Goal: Task Accomplishment & Management: Use online tool/utility

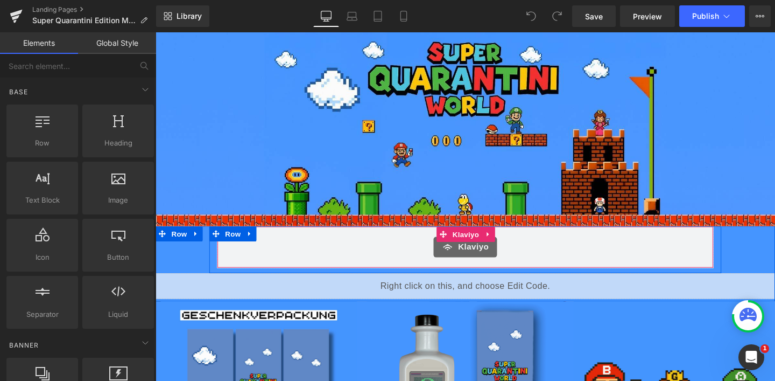
click at [475, 254] on span "Klaviyo" at bounding box center [490, 257] width 32 height 13
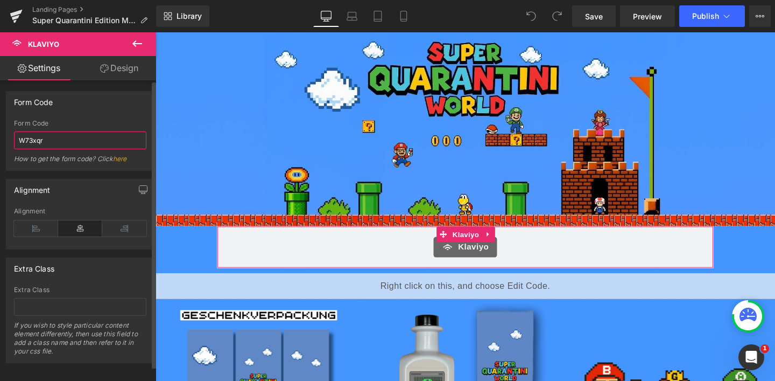
drag, startPoint x: 44, startPoint y: 141, endPoint x: 16, endPoint y: 142, distance: 28.0
click at [16, 142] on input "W73xqr" at bounding box center [80, 140] width 132 height 18
paste input "<div class="klaviyo-form-W73xqr"></div>"
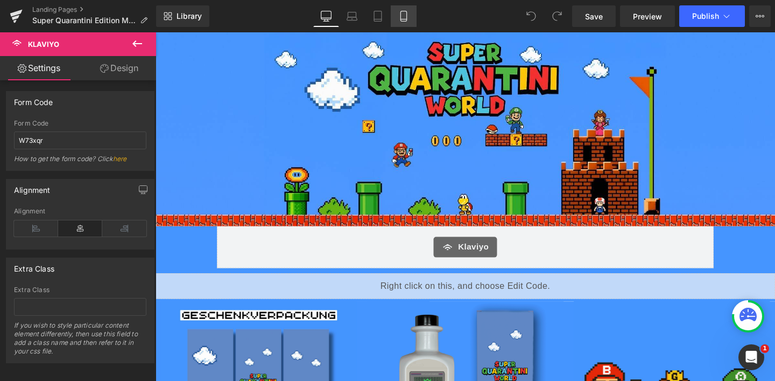
click at [410, 17] on link "Mobile" at bounding box center [404, 16] width 26 height 22
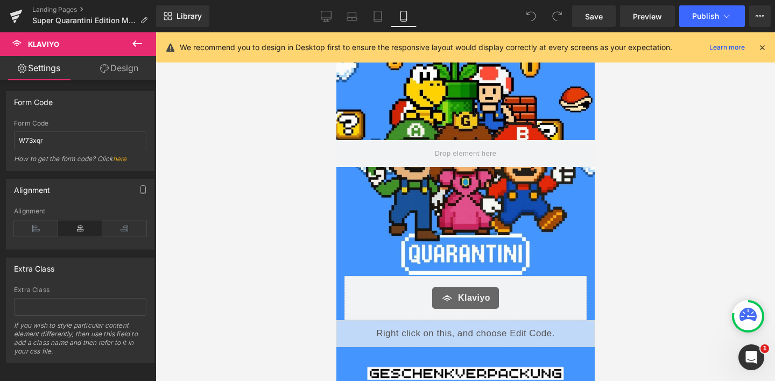
scroll to position [42, 0]
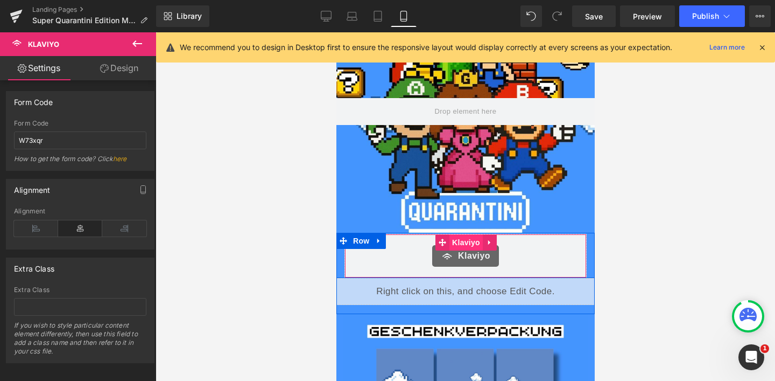
click at [460, 248] on span "Klaviyo" at bounding box center [465, 242] width 33 height 16
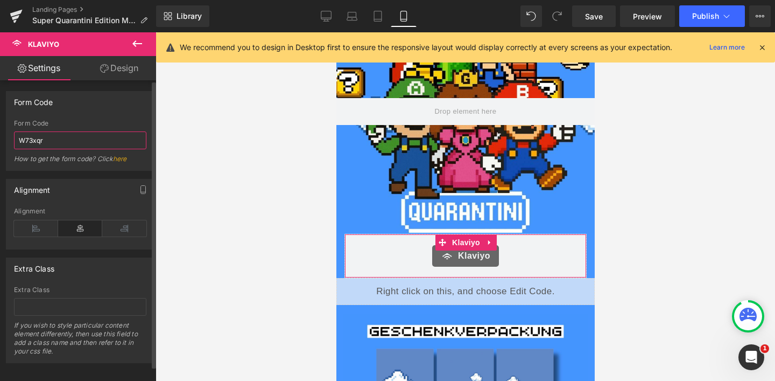
drag, startPoint x: 47, startPoint y: 138, endPoint x: 3, endPoint y: 141, distance: 43.7
click at [3, 141] on div "Form Code W73xqr Form Code W73xqr How to get the form code? Click here" at bounding box center [80, 127] width 161 height 88
paste input "<div class="klaviyo-form-W73xqr"></div>"
type input "W73xqr"
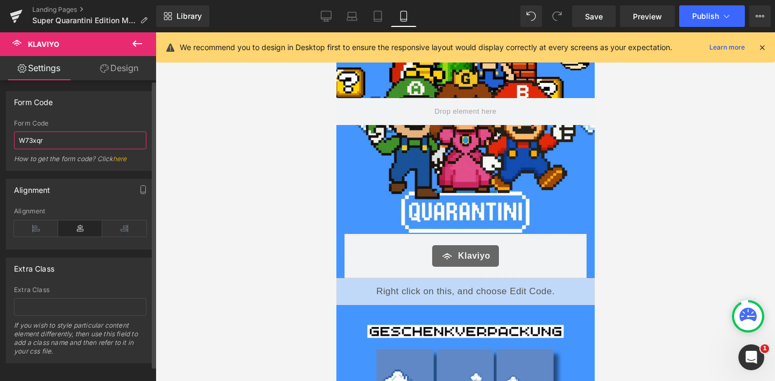
scroll to position [0, 0]
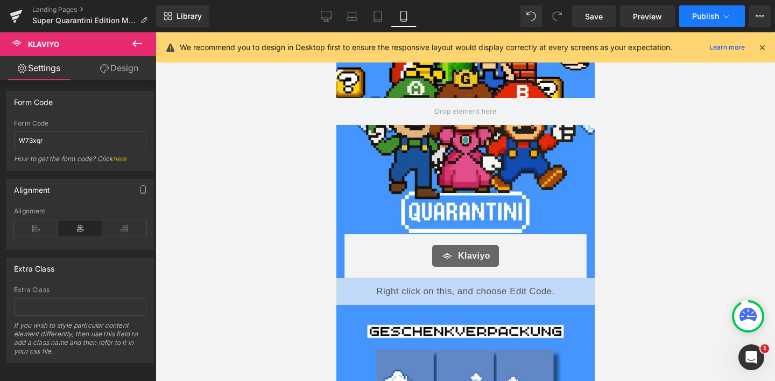
click at [732, 20] on icon at bounding box center [727, 16] width 11 height 11
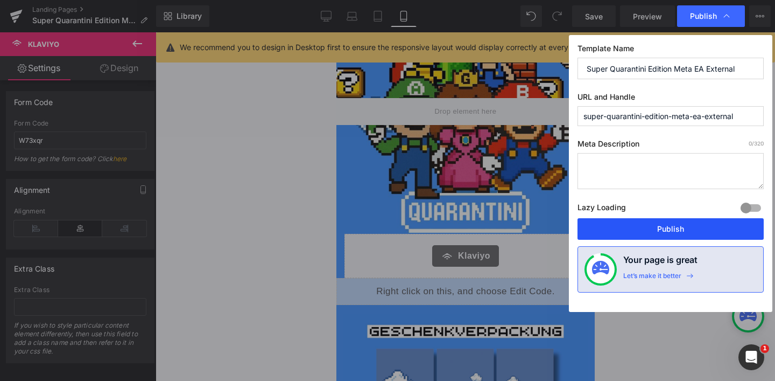
click at [678, 232] on button "Publish" at bounding box center [671, 229] width 186 height 22
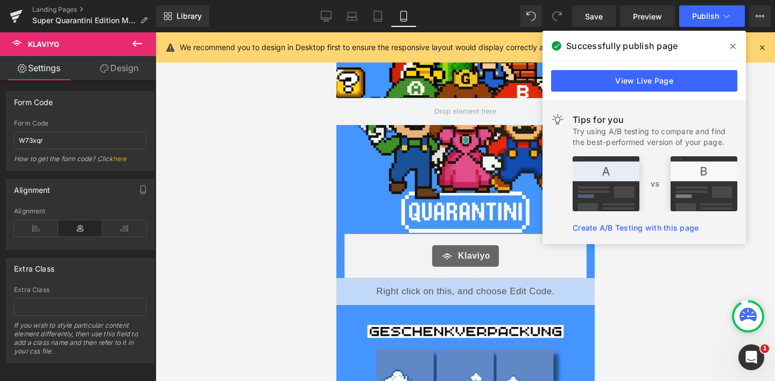
click at [735, 50] on icon at bounding box center [733, 46] width 5 height 9
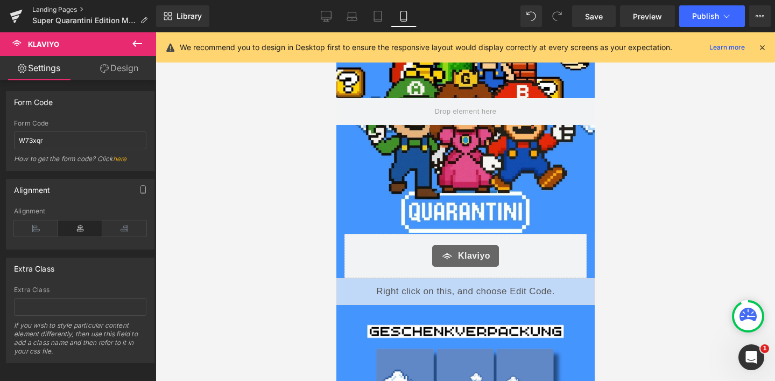
click at [57, 6] on link "Landing Pages" at bounding box center [94, 9] width 124 height 9
